Goal: Find specific page/section

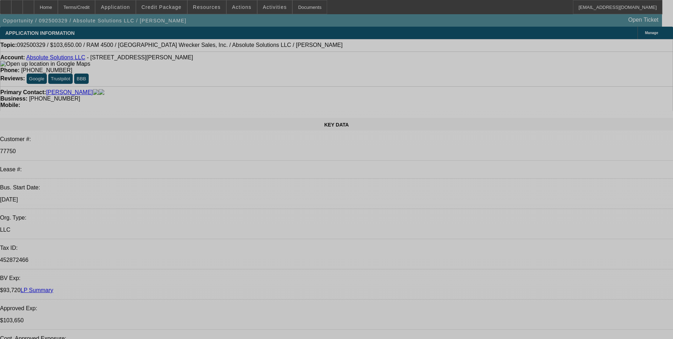
select select "0"
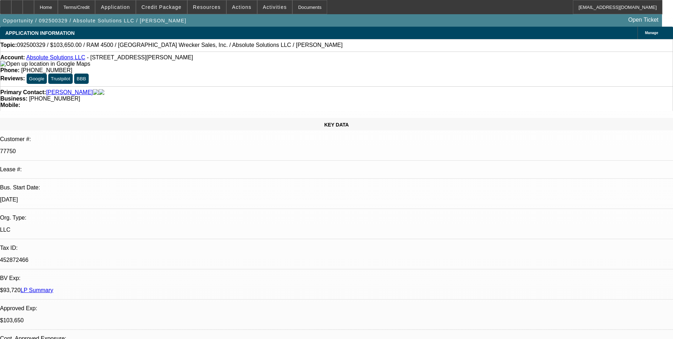
select select "0"
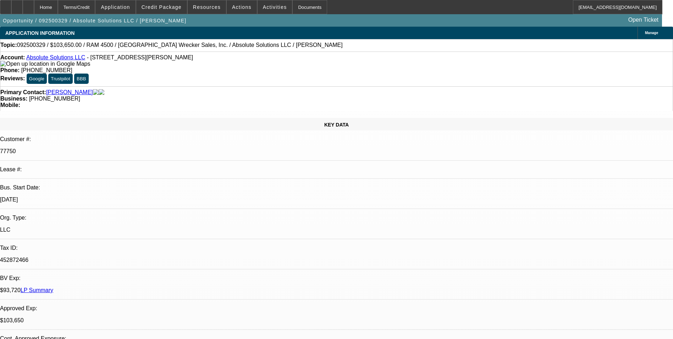
select select "0"
select select "1"
select select "6"
select select "1"
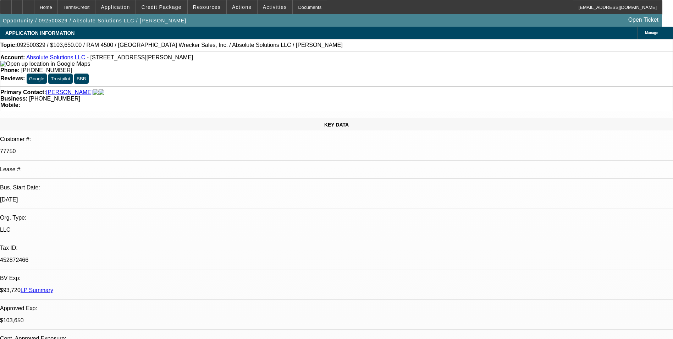
select select "1"
select select "6"
select select "1"
select select "5"
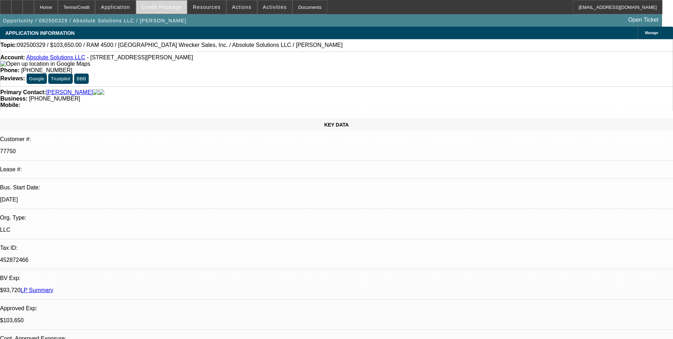
click at [171, 4] on span "Credit Package" at bounding box center [162, 7] width 40 height 6
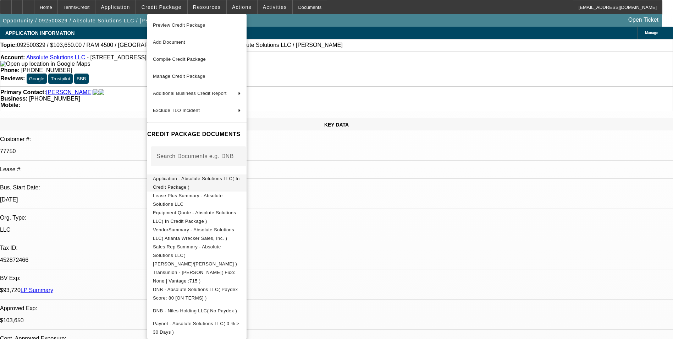
click at [206, 176] on span "Application - Absolute Solutions LLC( In Credit Package )" at bounding box center [197, 182] width 88 height 17
